Goal: Task Accomplishment & Management: Complete application form

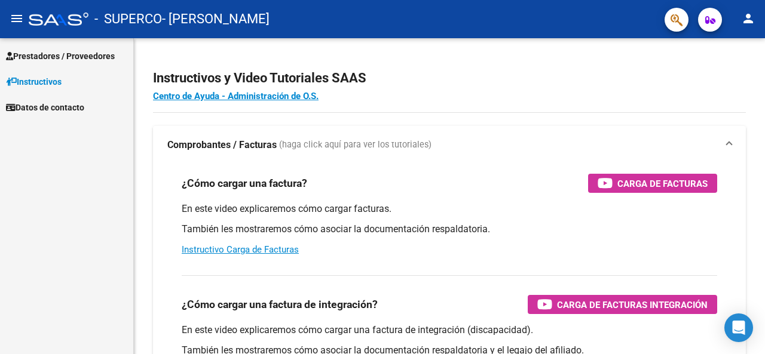
click at [75, 62] on span "Prestadores / Proveedores" at bounding box center [60, 56] width 109 height 13
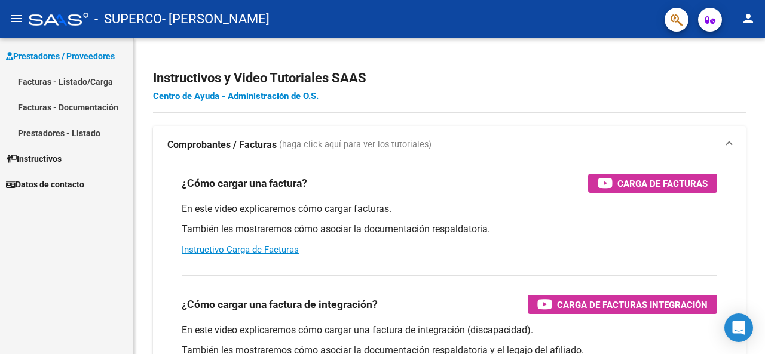
click at [87, 93] on link "Facturas - Listado/Carga" at bounding box center [66, 82] width 133 height 26
click at [97, 82] on link "Facturas - Listado/Carga" at bounding box center [66, 82] width 133 height 26
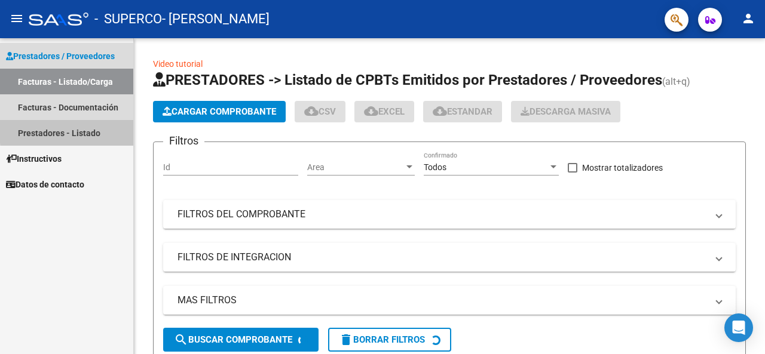
click at [109, 128] on link "Prestadores - Listado" at bounding box center [66, 133] width 133 height 26
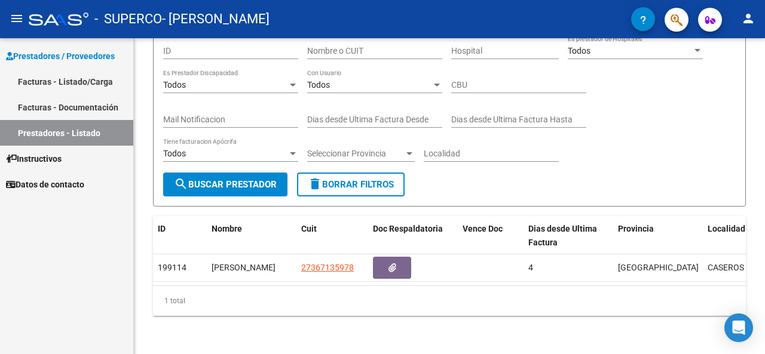
click at [69, 99] on link "Facturas - Documentación" at bounding box center [66, 107] width 133 height 26
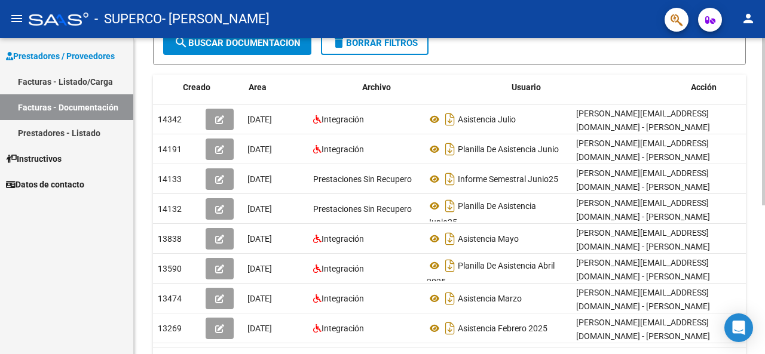
scroll to position [0, 65]
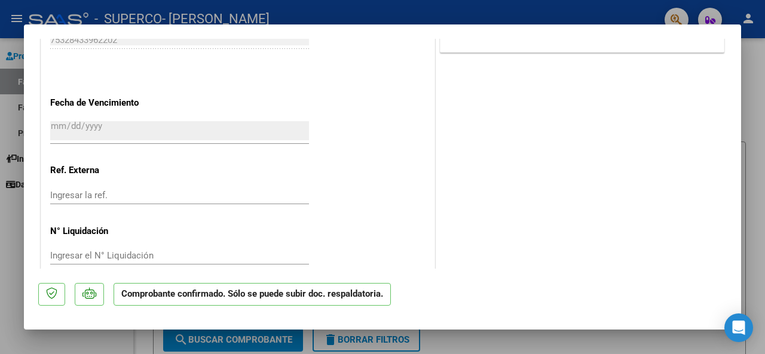
scroll to position [717, 0]
click at [170, 139] on input "Ingresar la fecha" at bounding box center [179, 129] width 259 height 19
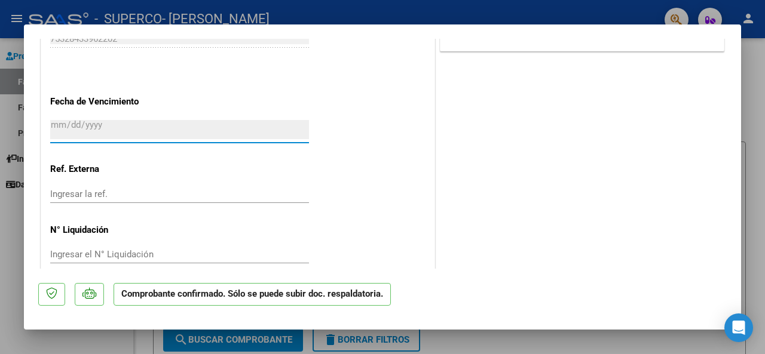
click at [170, 139] on input "Ingresar la fecha" at bounding box center [179, 129] width 259 height 19
click at [177, 139] on input "Ingresar la fecha" at bounding box center [179, 129] width 259 height 19
click at [176, 137] on input "Ingresar la fecha" at bounding box center [179, 129] width 259 height 19
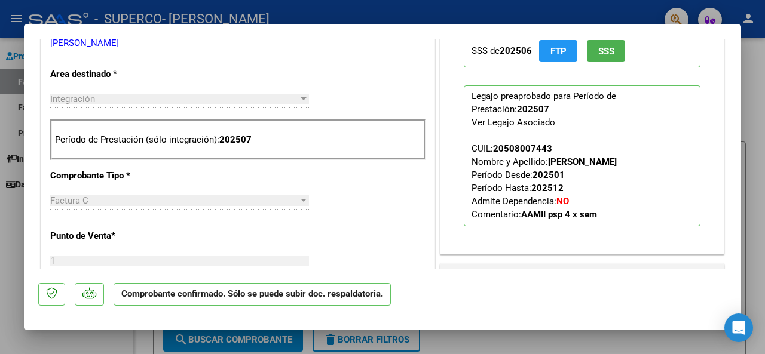
scroll to position [299, 0]
